Goal: Information Seeking & Learning: Learn about a topic

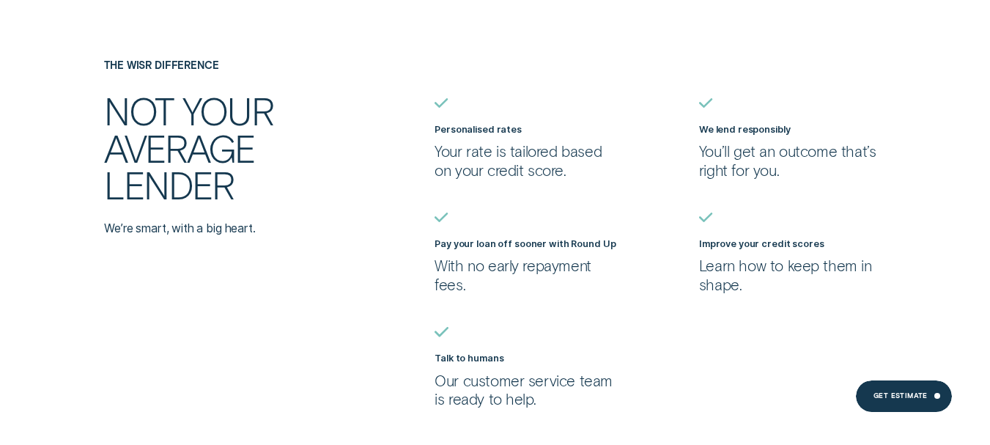
scroll to position [2344, 0]
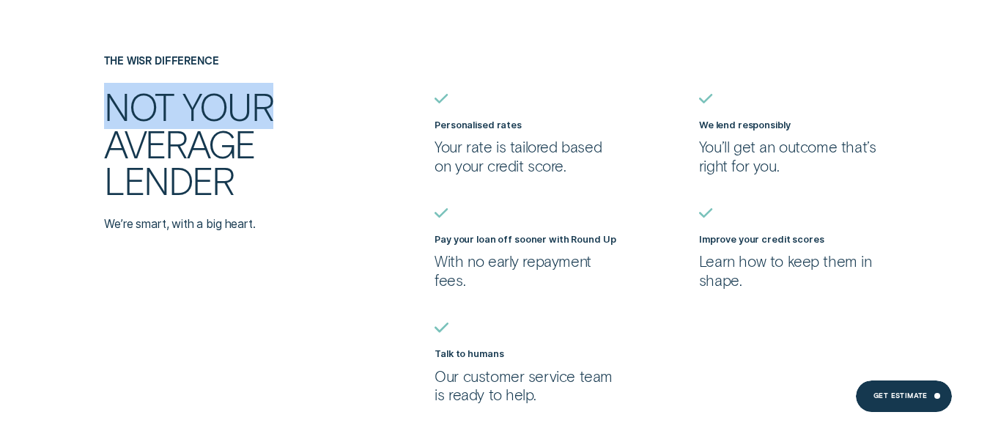
drag, startPoint x: 101, startPoint y: 107, endPoint x: 249, endPoint y: 123, distance: 148.9
click at [288, 104] on div "The Wisr Difference Not your average lender We’re smart, with a big heart." at bounding box center [230, 143] width 265 height 177
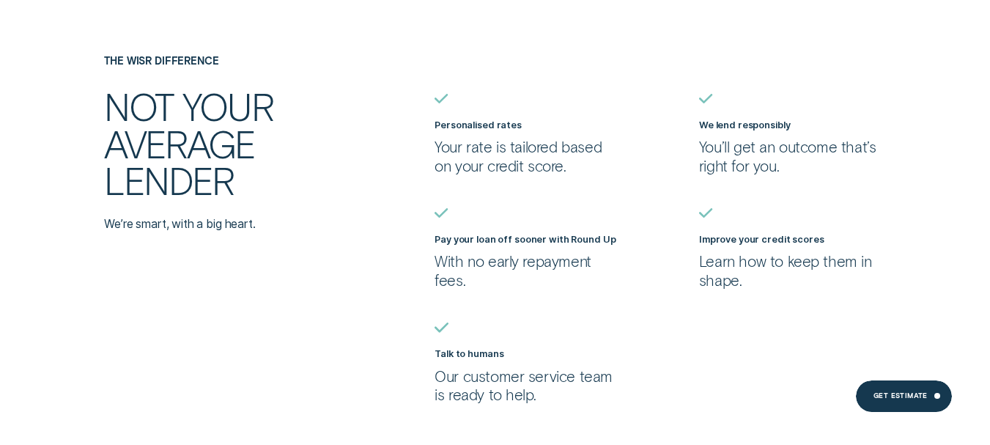
click at [212, 137] on h2 "Not your average lender" at bounding box center [218, 143] width 229 height 111
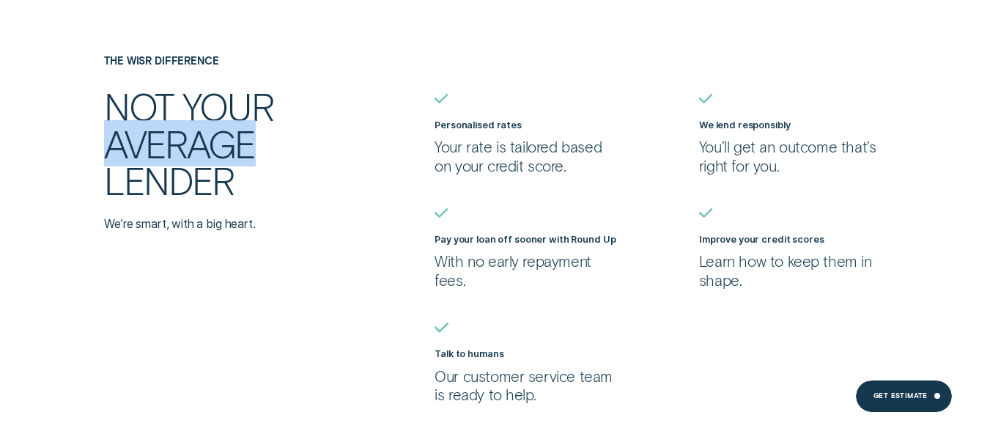
drag, startPoint x: 97, startPoint y: 141, endPoint x: 291, endPoint y: 154, distance: 193.9
click at [291, 154] on div "The Wisr Difference Not your average lender We’re smart, with a big heart. Pers…" at bounding box center [494, 230] width 925 height 350
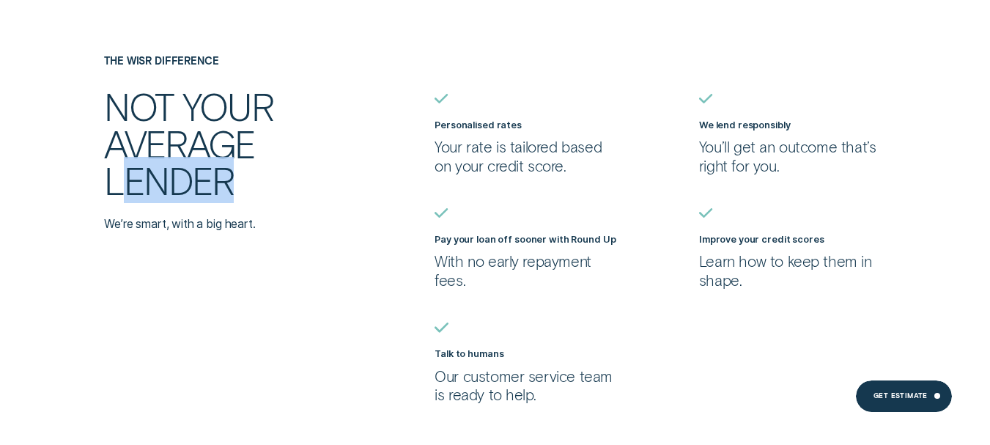
drag, startPoint x: 127, startPoint y: 190, endPoint x: 332, endPoint y: 182, distance: 205.3
click at [332, 182] on h2 "Not your average lender" at bounding box center [218, 143] width 229 height 111
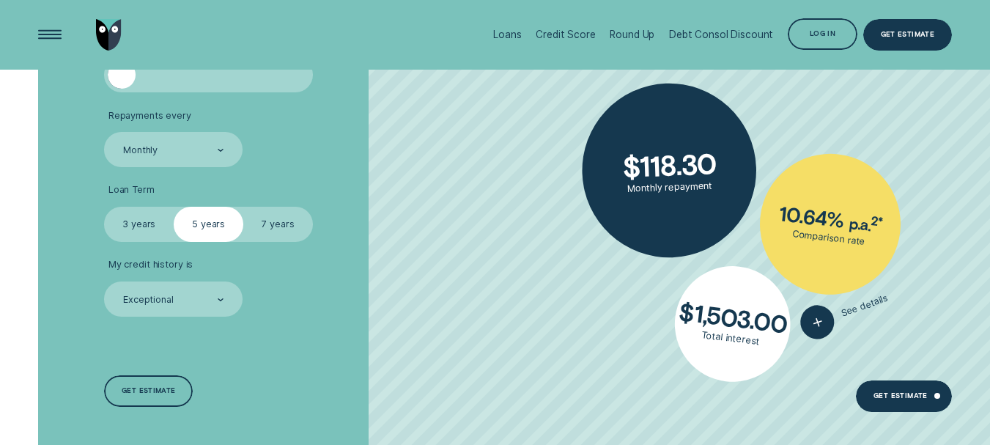
scroll to position [3297, 0]
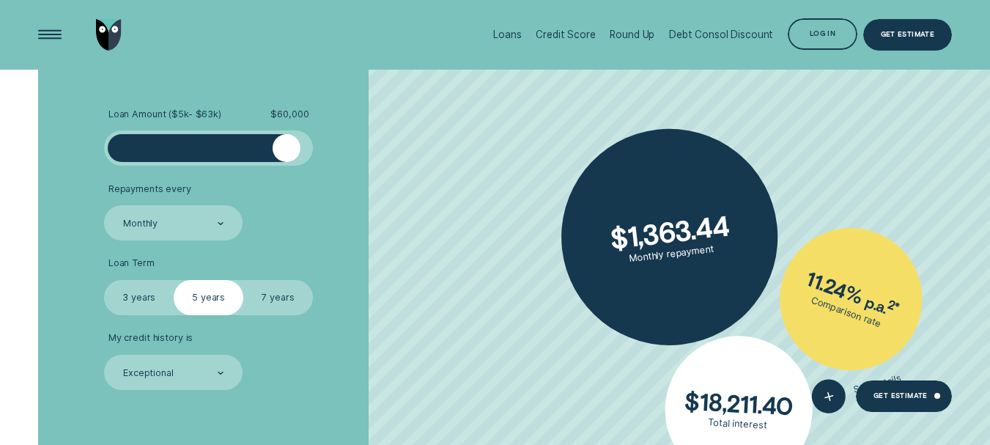
drag, startPoint x: 114, startPoint y: 148, endPoint x: 286, endPoint y: 158, distance: 171.8
click at [286, 158] on div at bounding box center [287, 148] width 28 height 28
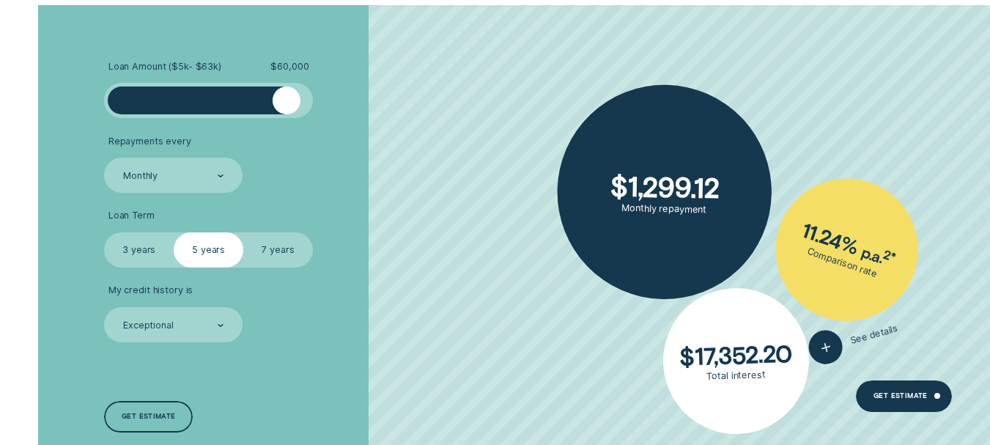
scroll to position [3370, 0]
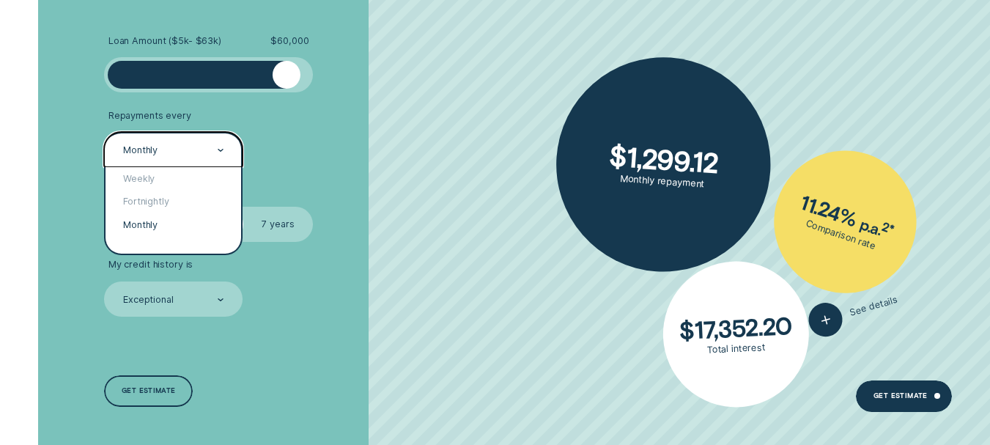
click at [184, 152] on div "Monthly" at bounding box center [173, 150] width 103 height 13
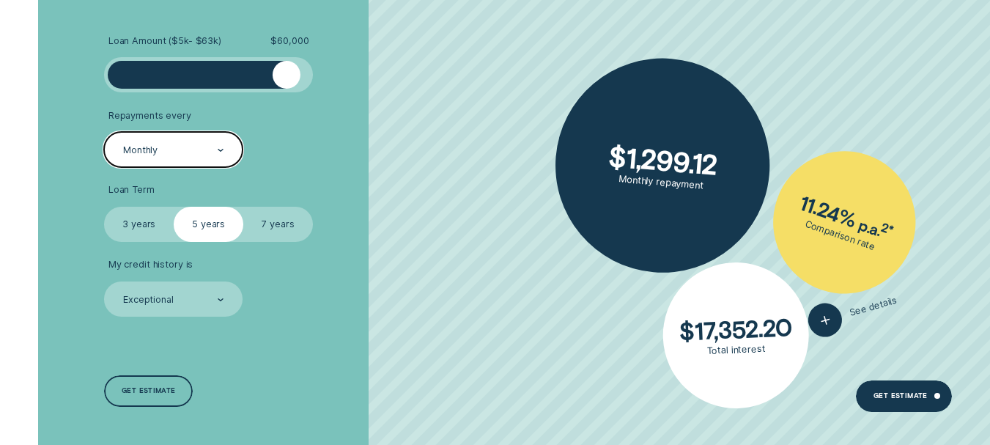
click at [185, 151] on div "Monthly" at bounding box center [173, 150] width 103 height 13
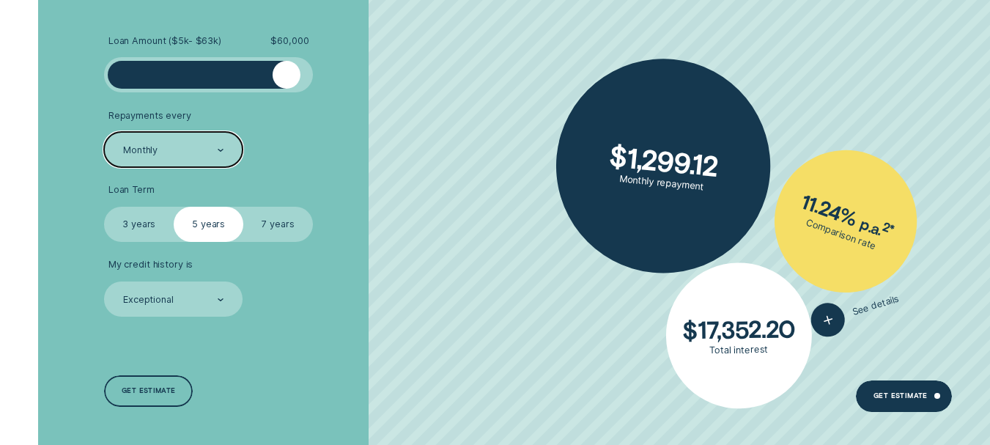
click at [278, 223] on label "7 years" at bounding box center [278, 224] width 70 height 34
click at [243, 207] on input "7 years" at bounding box center [243, 207] width 0 height 0
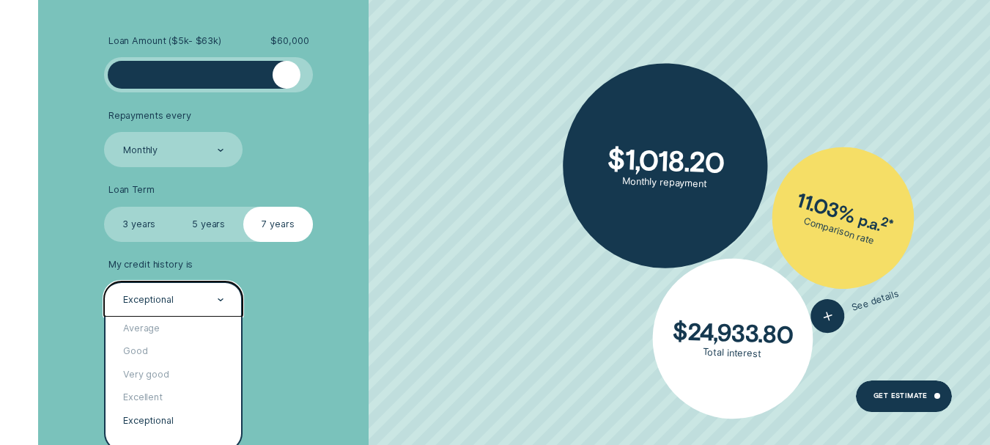
click at [197, 306] on div "Exceptional" at bounding box center [173, 298] width 138 height 34
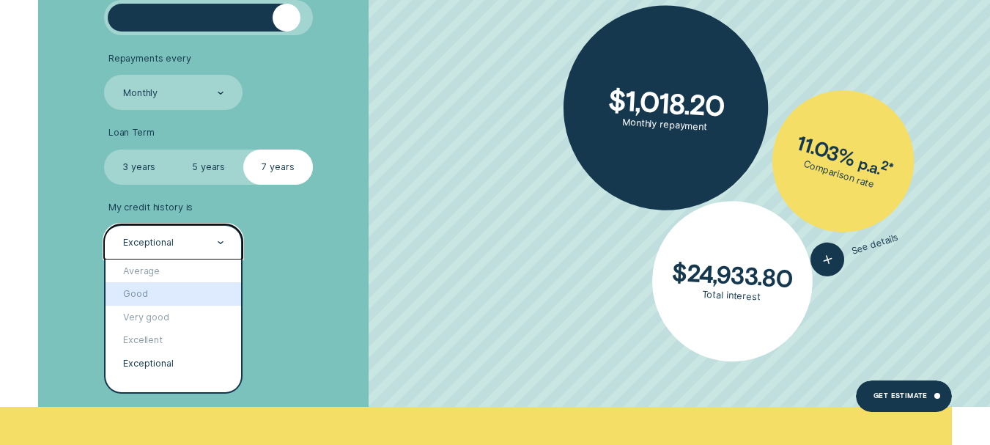
scroll to position [3443, 0]
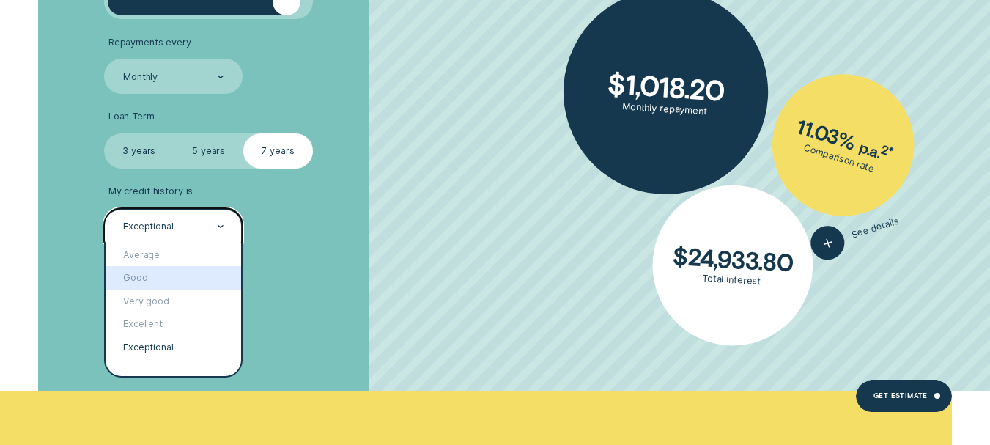
click at [359, 241] on li "My credit history is option Good focused, 2 of 5. 5 results available. Use Up a…" at bounding box center [263, 213] width 319 height 57
click at [210, 234] on div "Exceptional" at bounding box center [173, 225] width 138 height 34
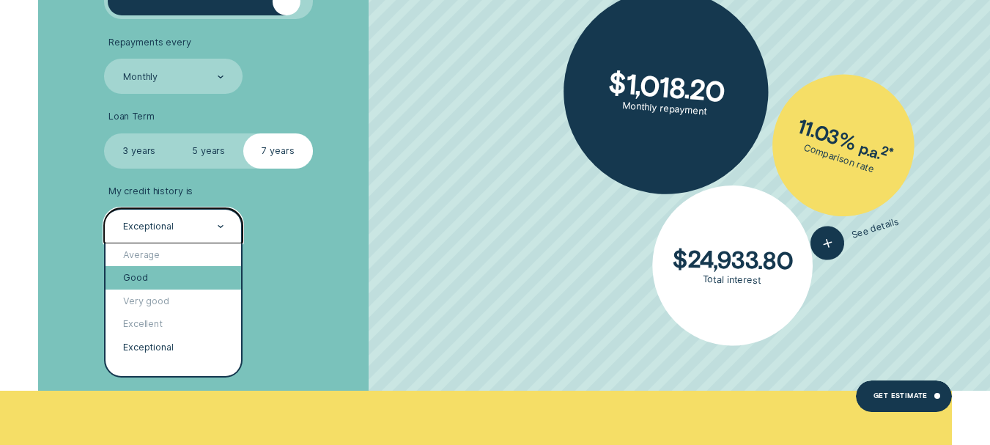
click at [188, 282] on div "Good" at bounding box center [174, 277] width 136 height 23
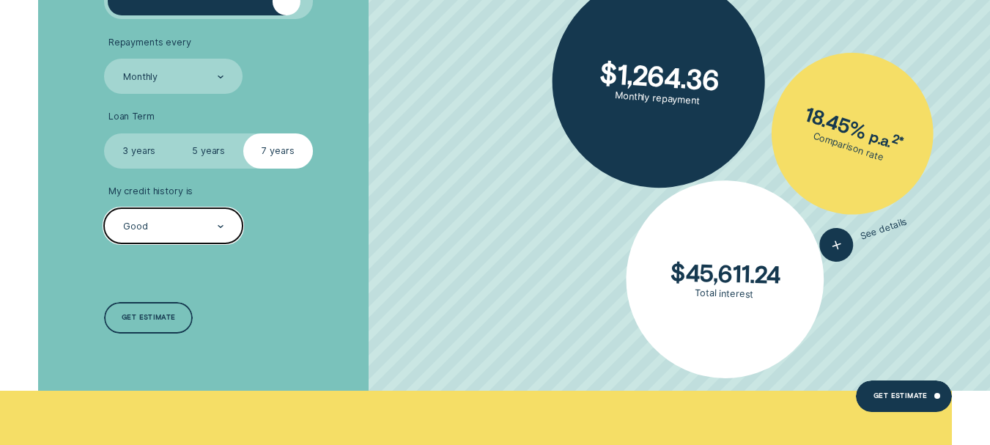
click at [349, 253] on div "Loan Amount ( $5k - $63k ) $ 60,000 Repayments every Monthly Loan Term Select L…" at bounding box center [263, 148] width 330 height 484
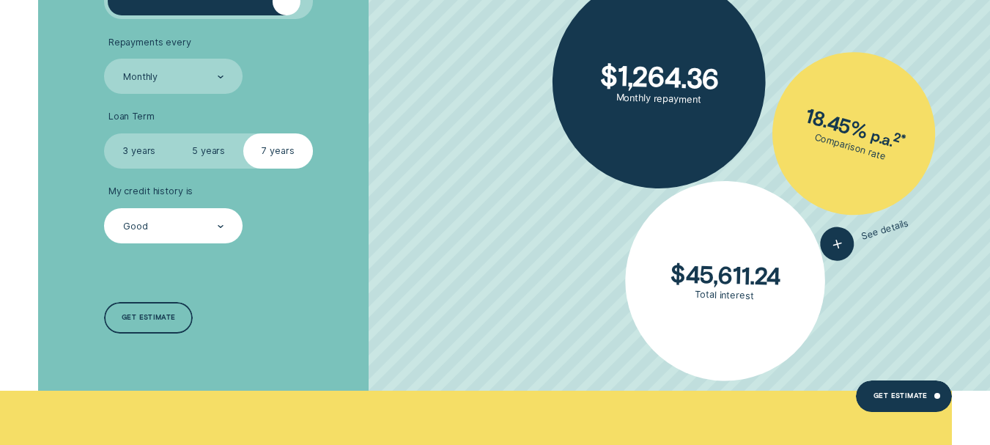
click at [144, 228] on div "Good" at bounding box center [135, 227] width 25 height 12
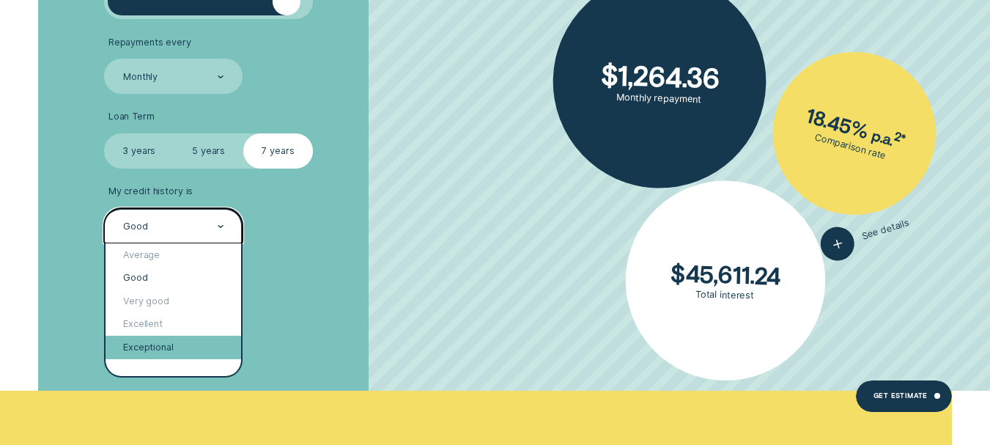
click at [162, 344] on div "Exceptional" at bounding box center [174, 347] width 136 height 23
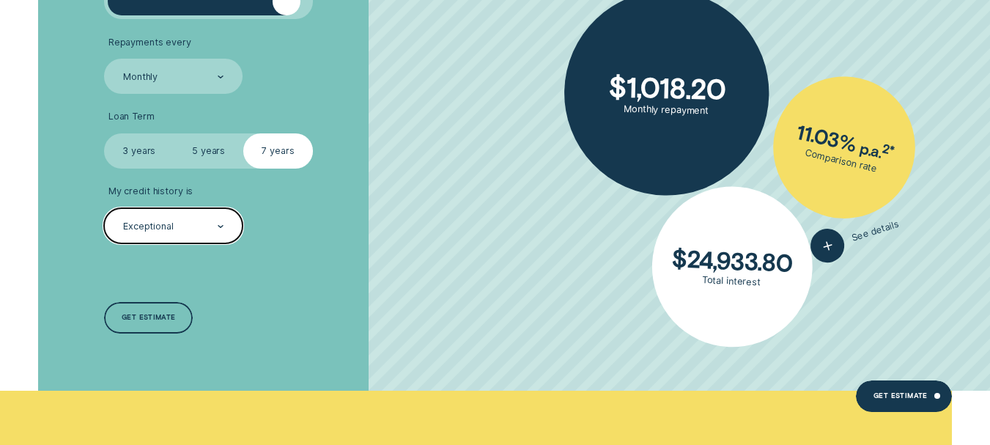
click at [200, 230] on div "Exceptional" at bounding box center [173, 226] width 103 height 13
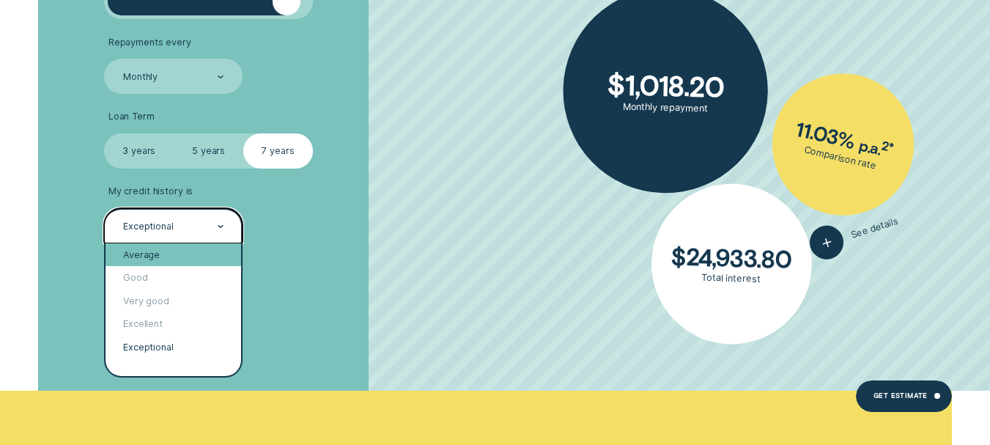
click at [185, 253] on div "Average" at bounding box center [174, 254] width 136 height 23
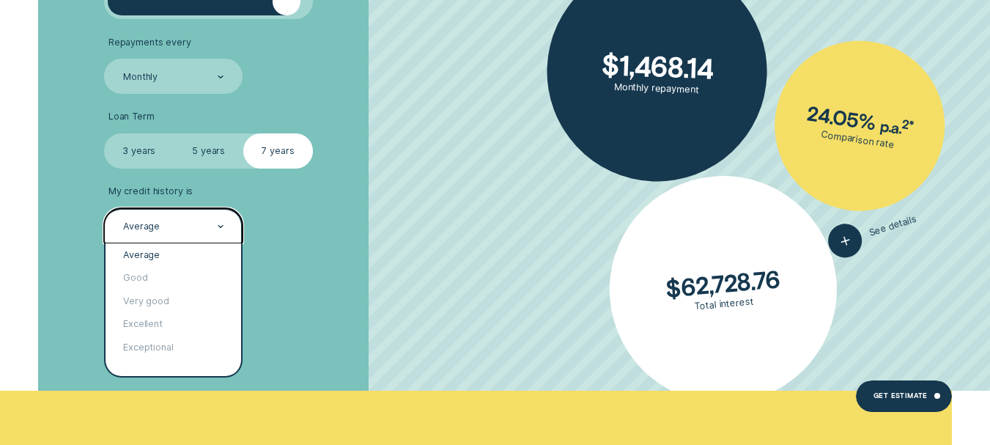
click at [166, 230] on div "Average" at bounding box center [173, 226] width 103 height 13
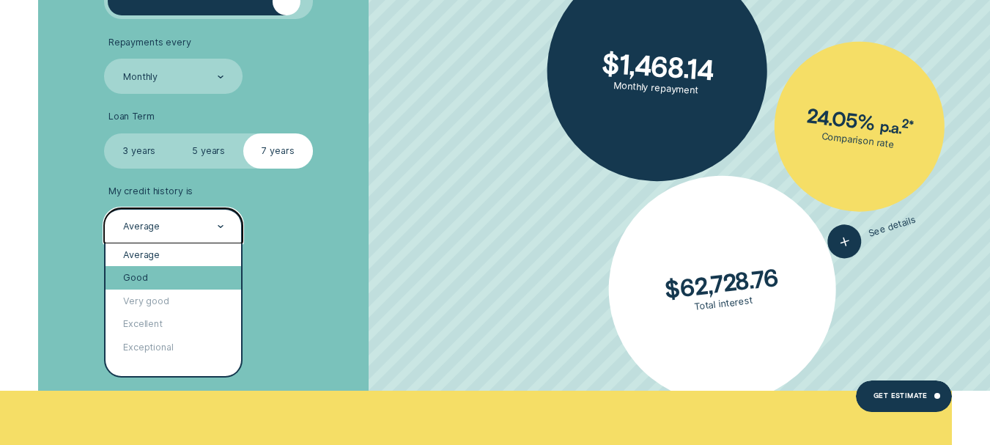
click at [177, 284] on div "Good" at bounding box center [174, 277] width 136 height 23
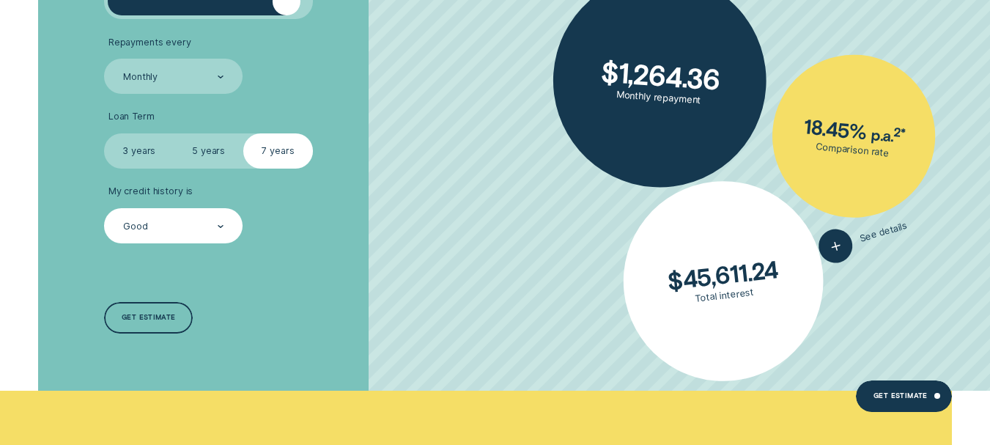
click at [396, 267] on div "Loan Amount ( $5k - $63k ) $ 60,000 Repayments every Monthly Loan Term Select L…" at bounding box center [263, 148] width 330 height 484
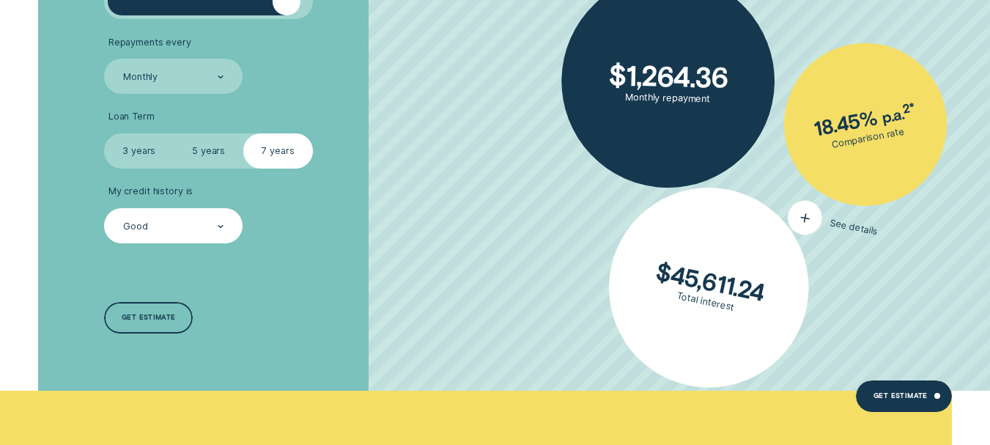
click at [819, 215] on div "button" at bounding box center [805, 218] width 40 height 40
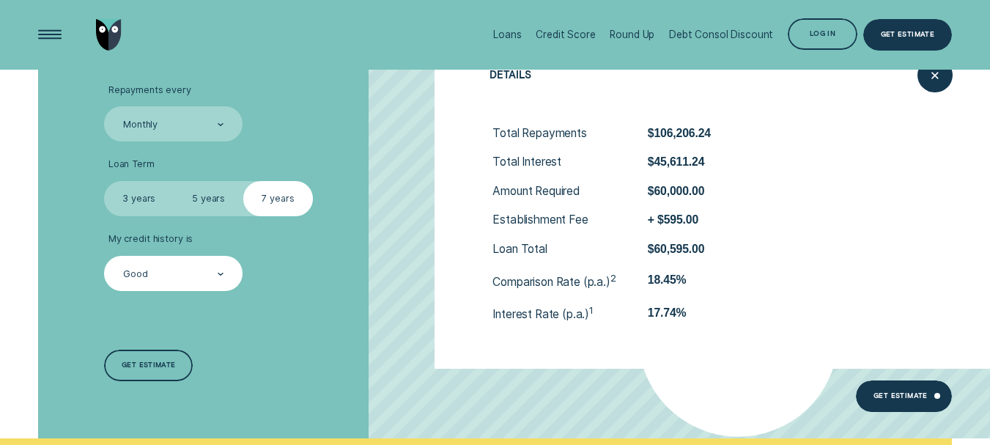
scroll to position [3370, 0]
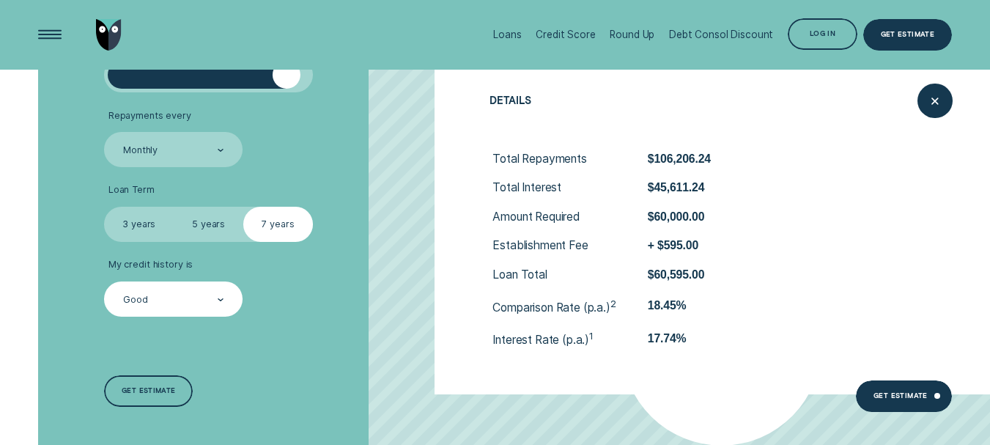
click at [918, 102] on div "Loan Amount ( $5k - $63k ) $ 60,000 Repayments every Monthly Loan Term Select L…" at bounding box center [495, 221] width 990 height 484
click at [923, 102] on div "Close loan details" at bounding box center [934, 100] width 35 height 35
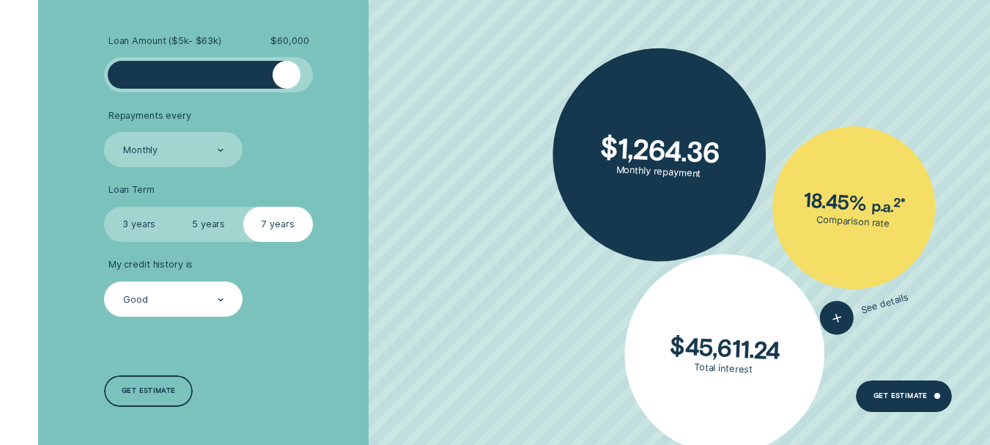
click at [139, 234] on label "3 years" at bounding box center [139, 224] width 70 height 34
click at [104, 207] on input "3 years" at bounding box center [104, 207] width 0 height 0
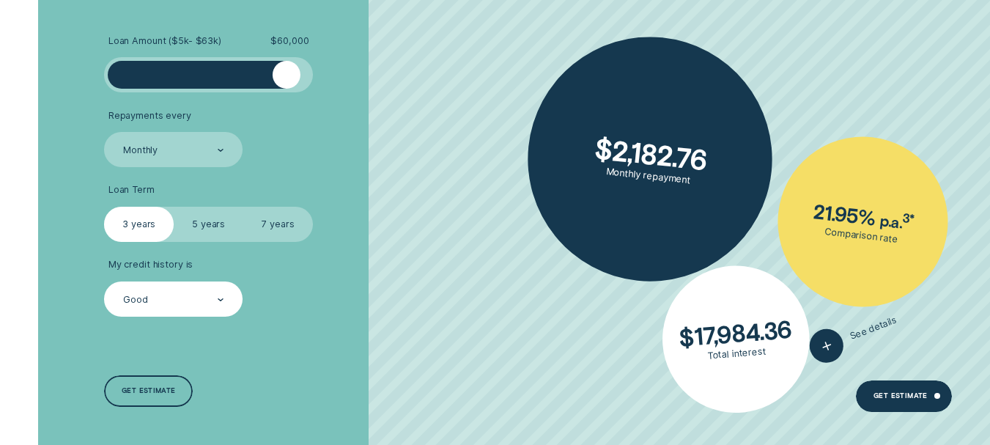
click at [215, 229] on label "5 years" at bounding box center [209, 224] width 70 height 34
click at [174, 207] on input "5 years" at bounding box center [174, 207] width 0 height 0
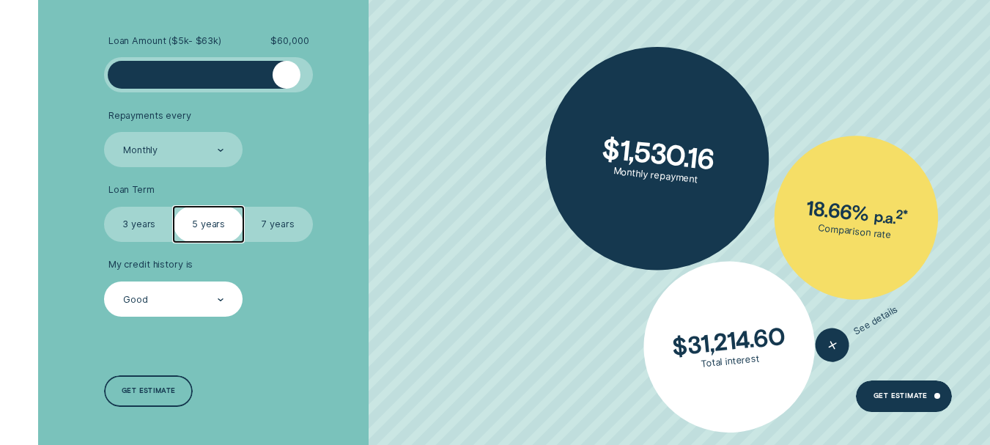
click at [263, 226] on label "7 years" at bounding box center [278, 224] width 70 height 34
click at [243, 207] on input "7 years" at bounding box center [243, 207] width 0 height 0
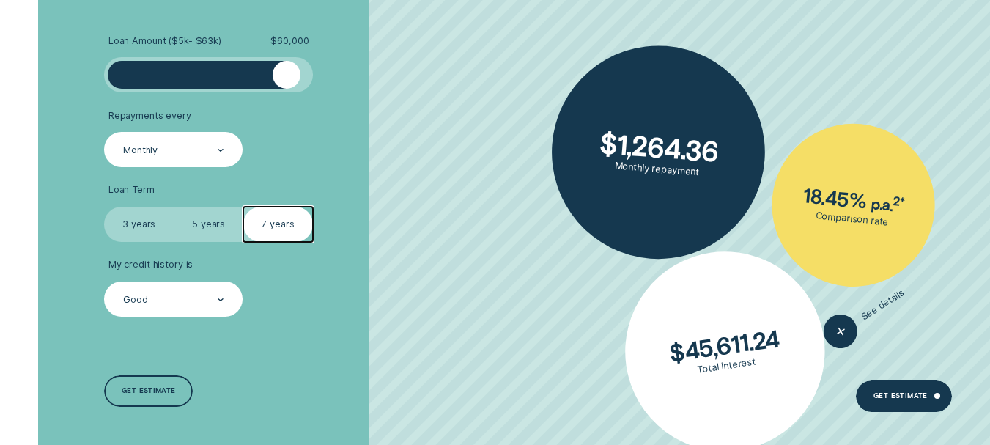
click at [185, 151] on div "Monthly" at bounding box center [173, 150] width 103 height 13
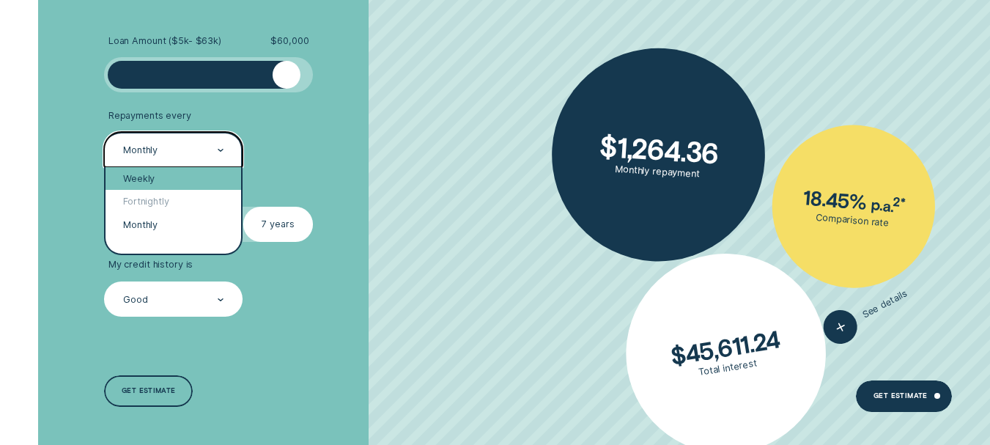
click at [185, 177] on div "Weekly" at bounding box center [174, 178] width 136 height 23
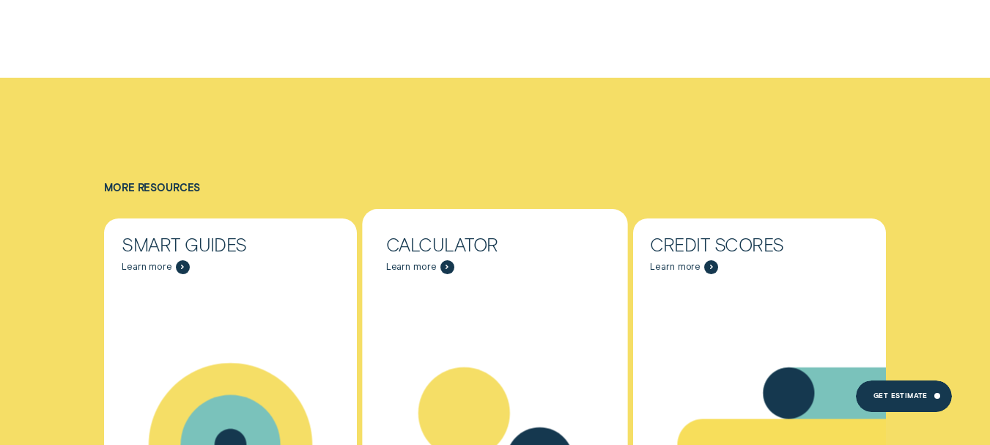
scroll to position [7767, 0]
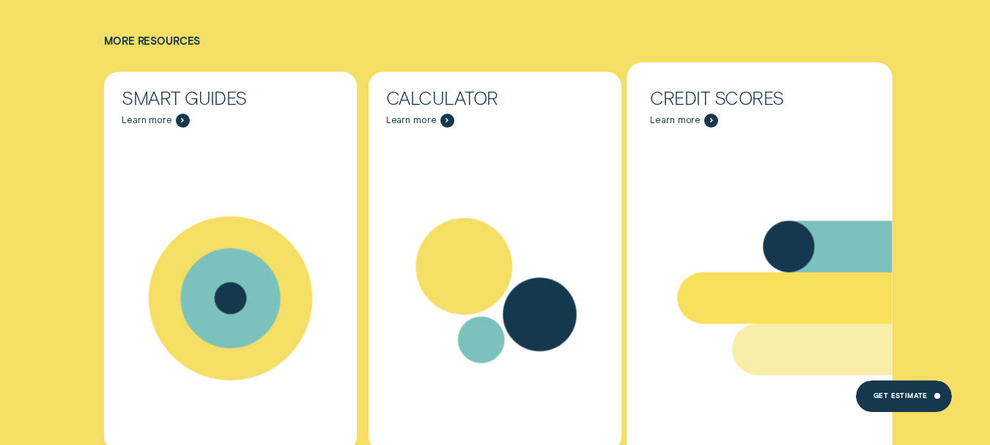
click at [742, 272] on icon "Credit Scores - Learn more" at bounding box center [923, 297] width 493 height 51
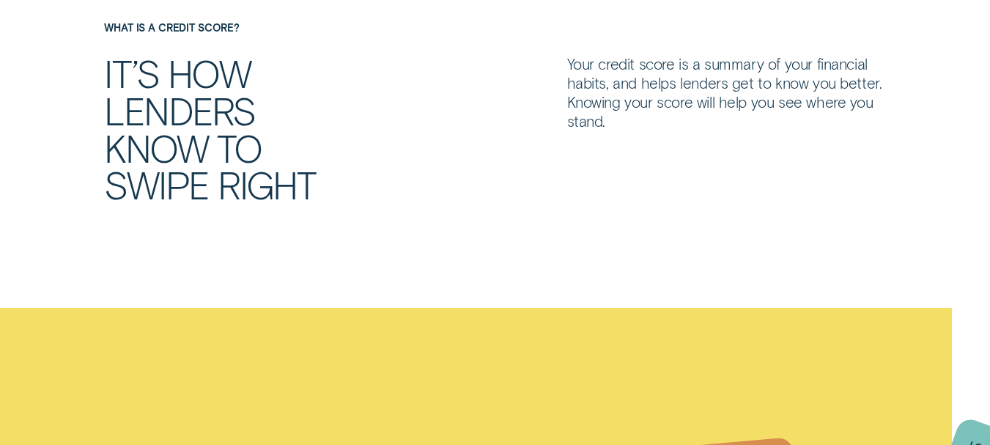
scroll to position [733, 0]
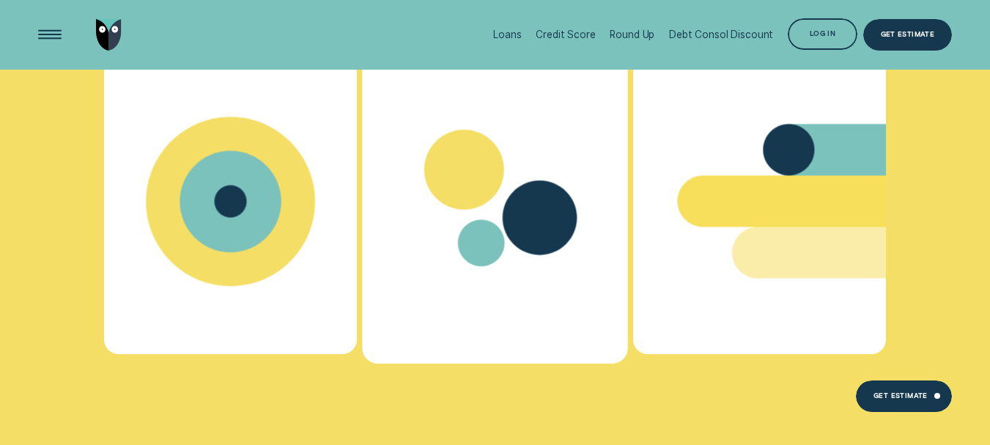
scroll to position [7706, 0]
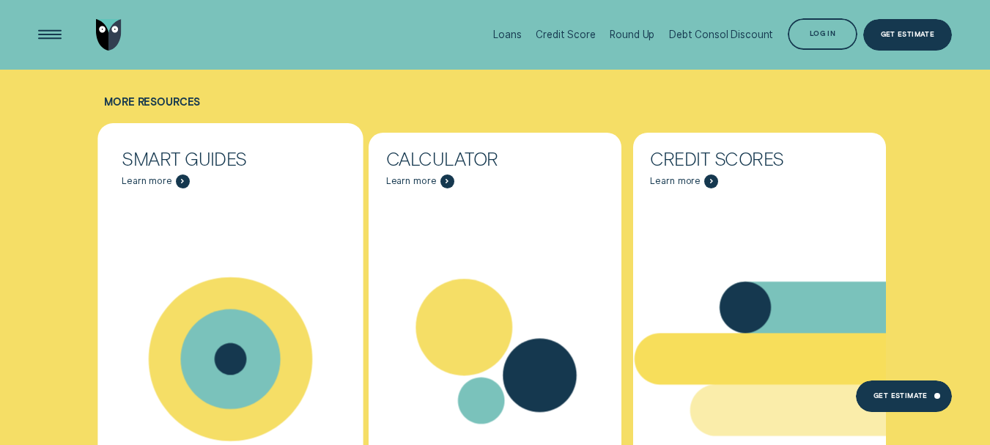
click at [183, 272] on icon "Smart Guides - Learn more" at bounding box center [230, 358] width 265 height 203
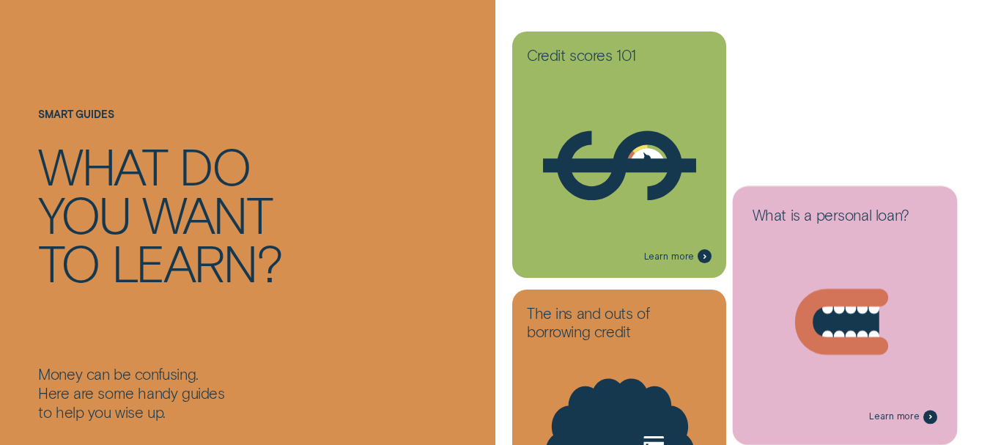
scroll to position [220, 0]
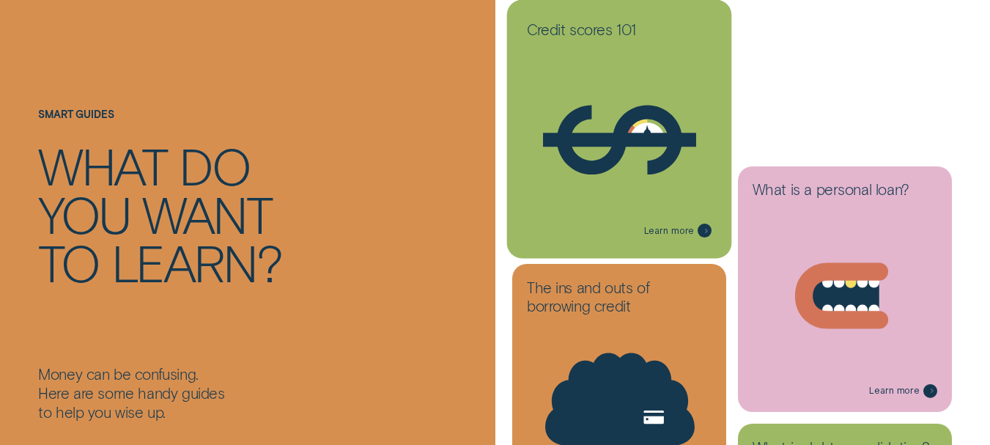
click at [632, 151] on icon at bounding box center [620, 140] width 200 height 152
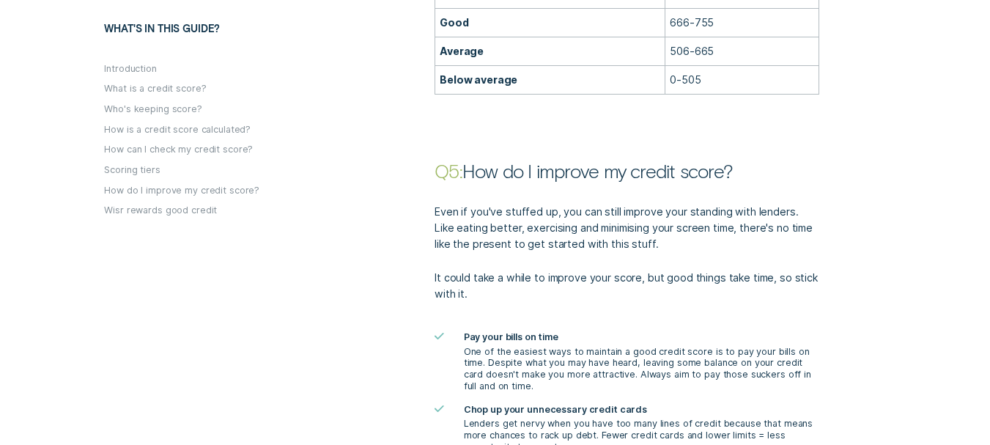
scroll to position [2198, 0]
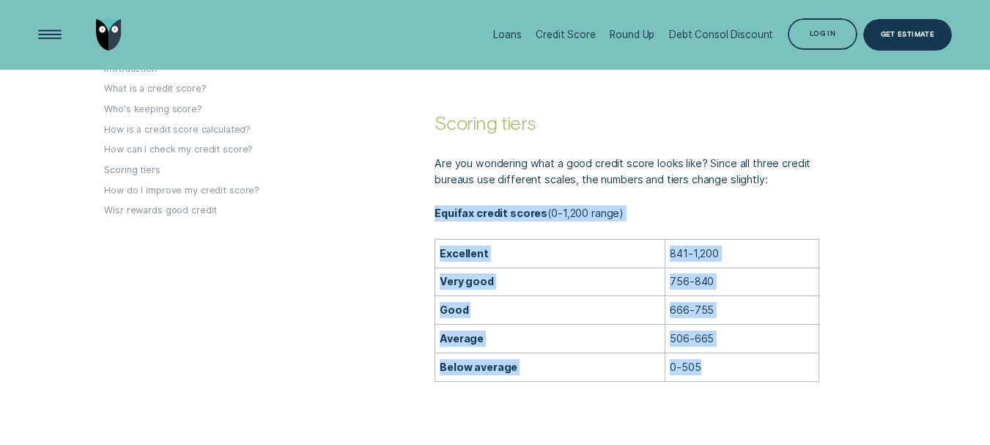
drag, startPoint x: 479, startPoint y: 203, endPoint x: 818, endPoint y: 361, distance: 373.7
click at [818, 365] on div "Are you wondering what a good credit score looks like? Since all three credit b…" at bounding box center [627, 258] width 396 height 248
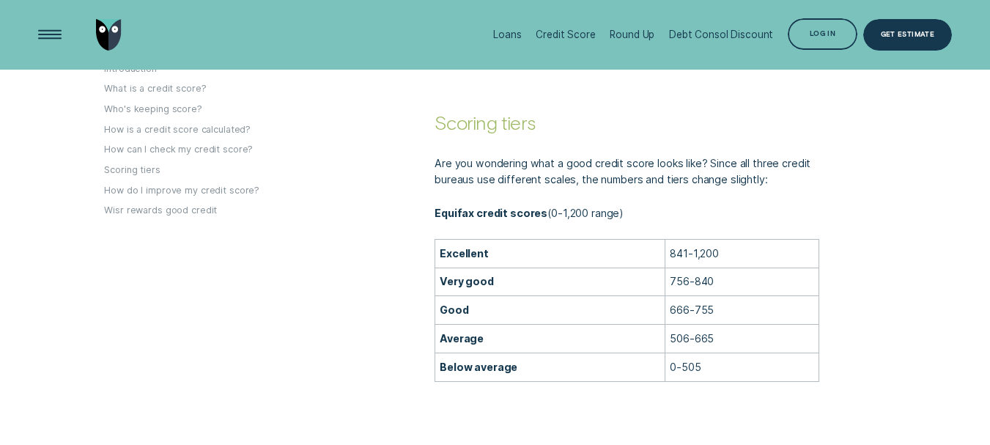
click at [844, 333] on div "Are you wondering what a good credit score looks like? Since all three credit b…" at bounding box center [660, 258] width 595 height 248
drag, startPoint x: 662, startPoint y: 290, endPoint x: 737, endPoint y: 295, distance: 75.6
click at [737, 296] on td "666-755" at bounding box center [742, 310] width 154 height 29
drag, startPoint x: 679, startPoint y: 322, endPoint x: 710, endPoint y: 320, distance: 30.9
click at [710, 330] on p "506-665" at bounding box center [742, 338] width 144 height 16
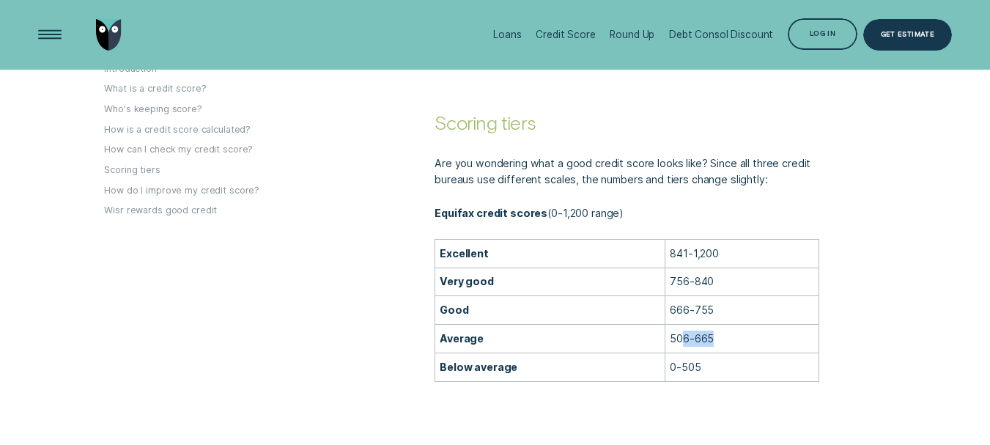
click at [808, 330] on p "506-665" at bounding box center [742, 338] width 144 height 16
drag, startPoint x: 660, startPoint y: 234, endPoint x: 758, endPoint y: 232, distance: 98.2
click at [758, 239] on tr "Excellent 841-1,200" at bounding box center [627, 253] width 384 height 29
drag, startPoint x: 665, startPoint y: 299, endPoint x: 740, endPoint y: 295, distance: 75.6
click at [740, 296] on td "666-755" at bounding box center [742, 310] width 154 height 29
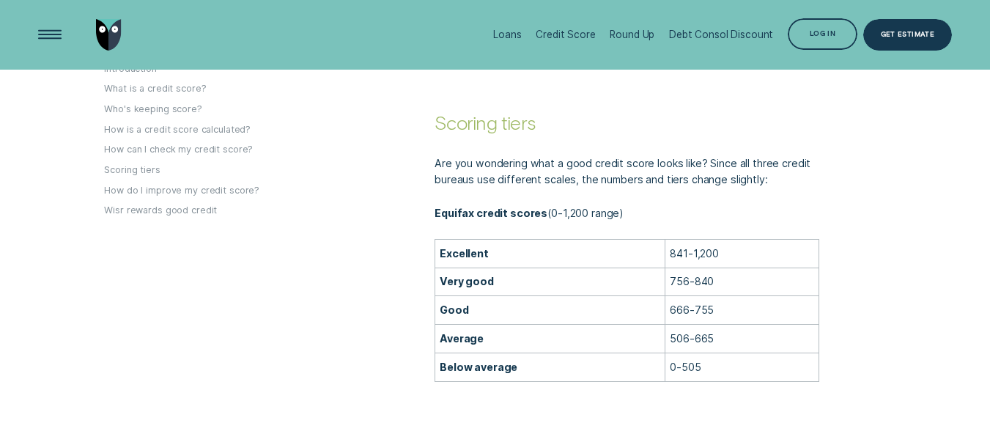
click at [866, 311] on div "Are you wondering what a good credit score looks like? Since all three credit b…" at bounding box center [660, 258] width 595 height 248
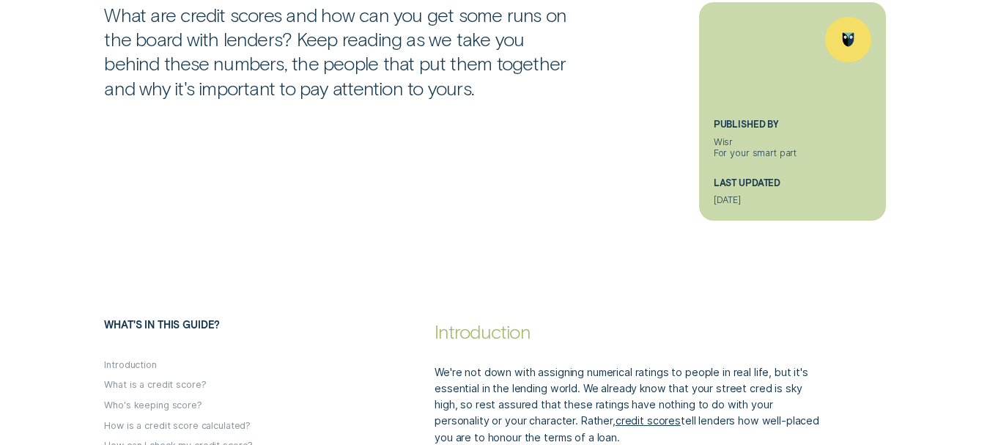
scroll to position [0, 0]
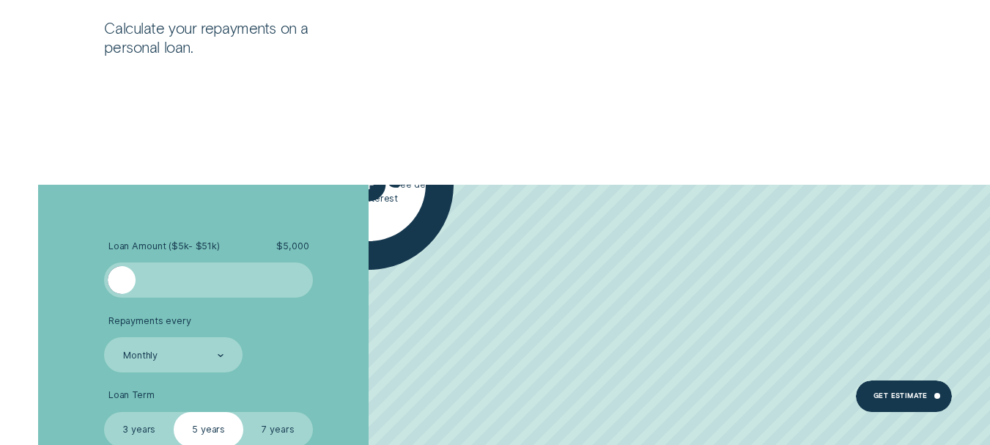
scroll to position [8085, 0]
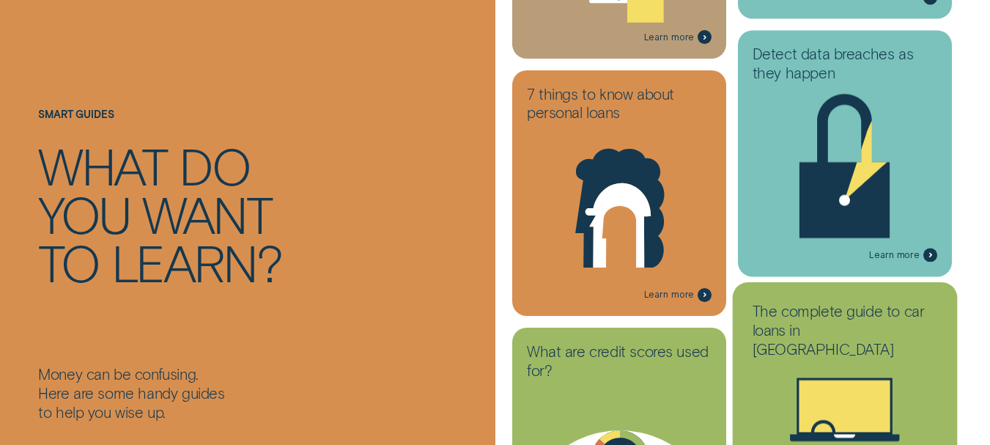
scroll to position [1685, 0]
